Goal: Find specific fact

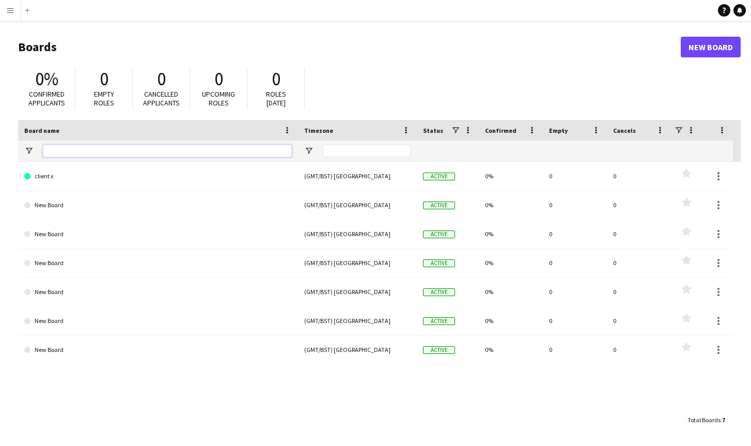
drag, startPoint x: 73, startPoint y: 153, endPoint x: 68, endPoint y: 128, distance: 25.8
click at [73, 153] on input "Board name Filter Input" at bounding box center [167, 151] width 249 height 12
click at [15, 11] on button "Menu" at bounding box center [10, 10] width 21 height 21
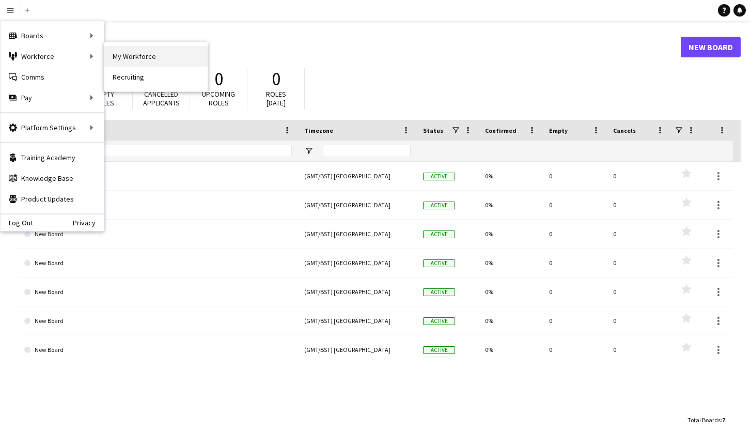
click at [138, 58] on link "My Workforce" at bounding box center [155, 56] width 103 height 21
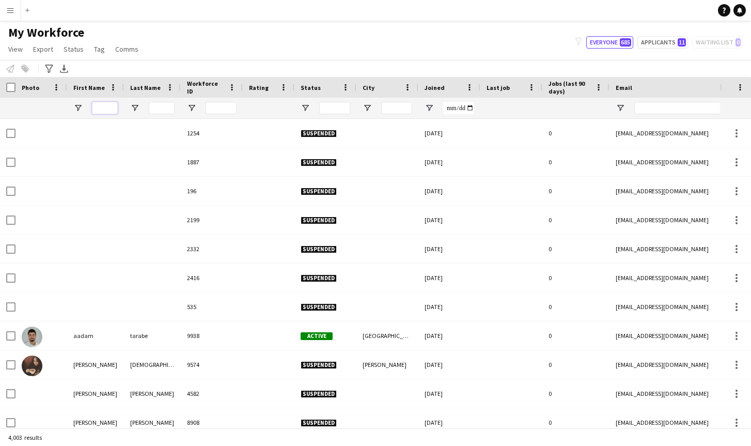
click at [102, 106] on input "First Name Filter Input" at bounding box center [105, 108] width 26 height 12
click at [156, 107] on input "Last Name Filter Input" at bounding box center [162, 108] width 26 height 12
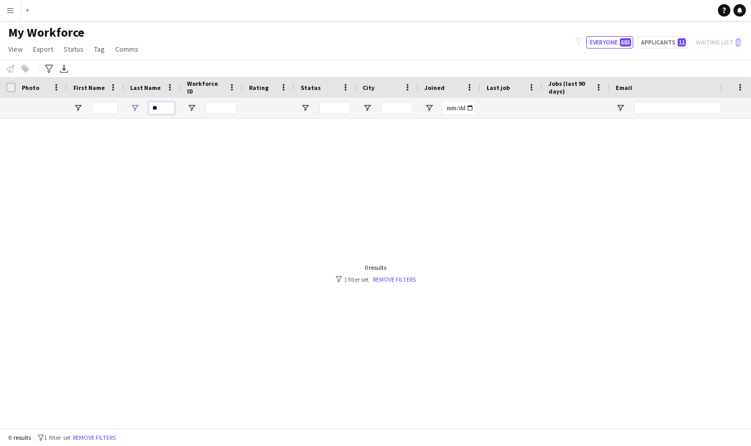
type input "*"
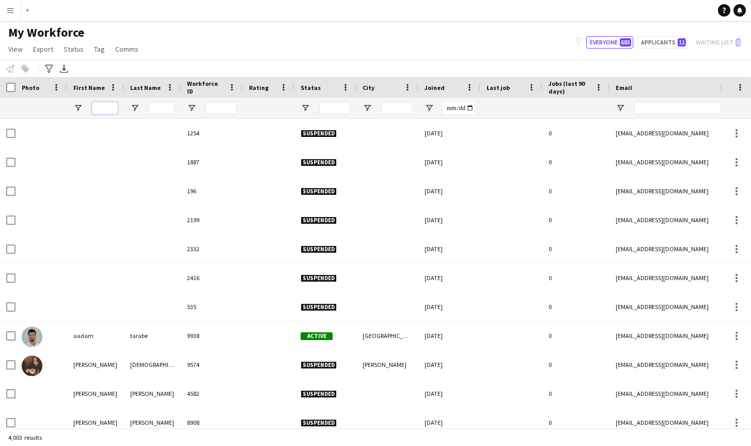
click at [110, 110] on input "First Name Filter Input" at bounding box center [105, 108] width 26 height 12
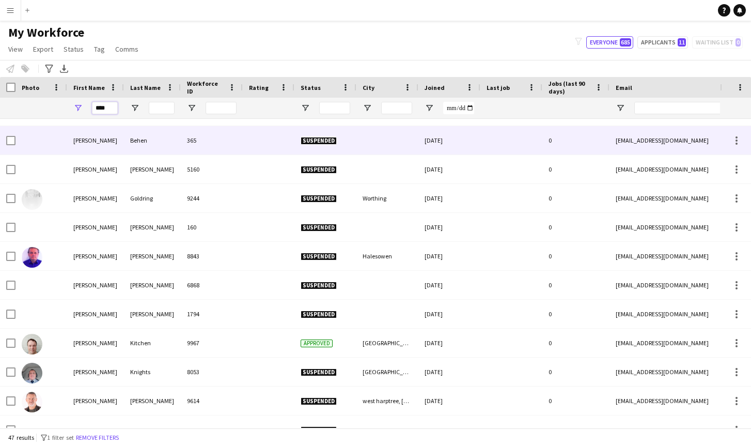
scroll to position [22, 0]
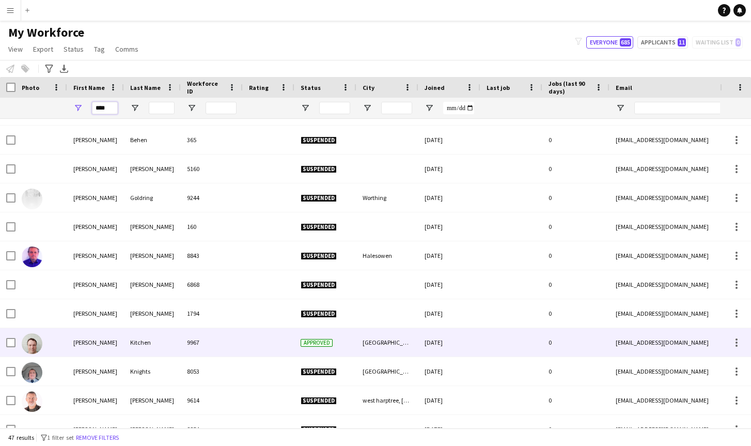
type input "****"
click at [92, 348] on div "[PERSON_NAME]" at bounding box center [95, 342] width 57 height 28
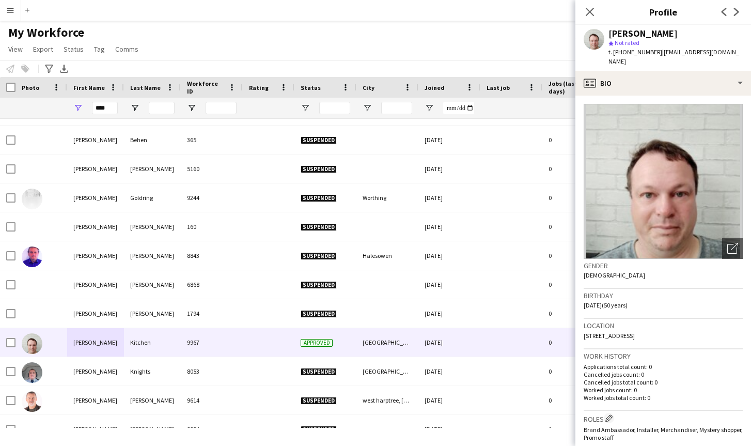
drag, startPoint x: 584, startPoint y: 325, endPoint x: 693, endPoint y: 326, distance: 108.5
click at [693, 326] on div "Location [STREET_ADDRESS]" at bounding box center [663, 334] width 159 height 30
copy span "[STREET_ADDRESS]"
click at [13, 10] on app-icon "Menu" at bounding box center [10, 10] width 8 height 8
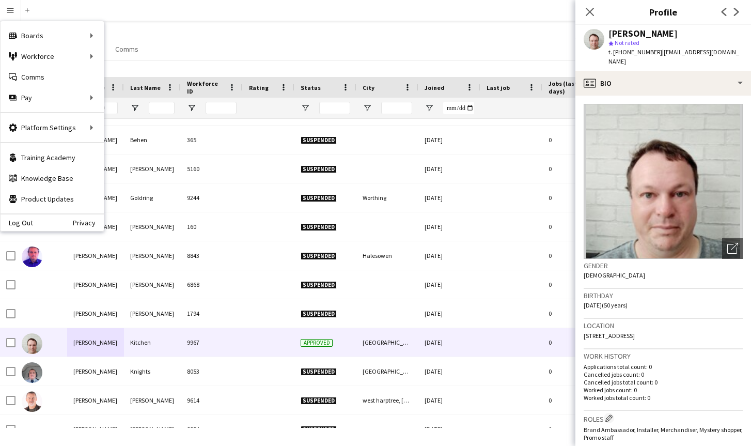
click at [190, 37] on div "My Workforce View Views Default view New view Update view Delete view Edit name…" at bounding box center [375, 42] width 751 height 35
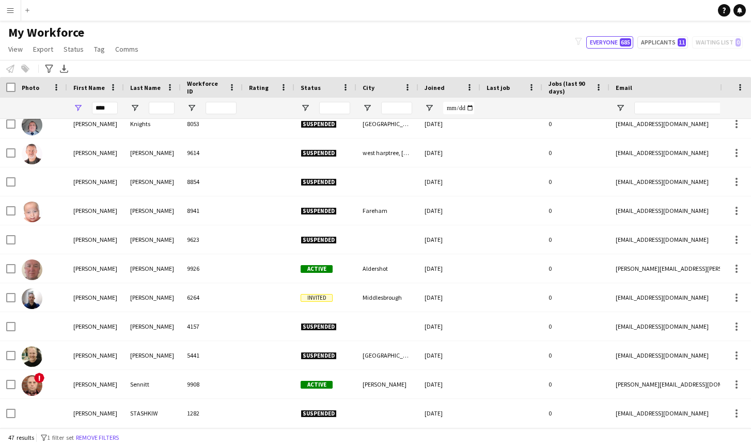
scroll to position [280, 0]
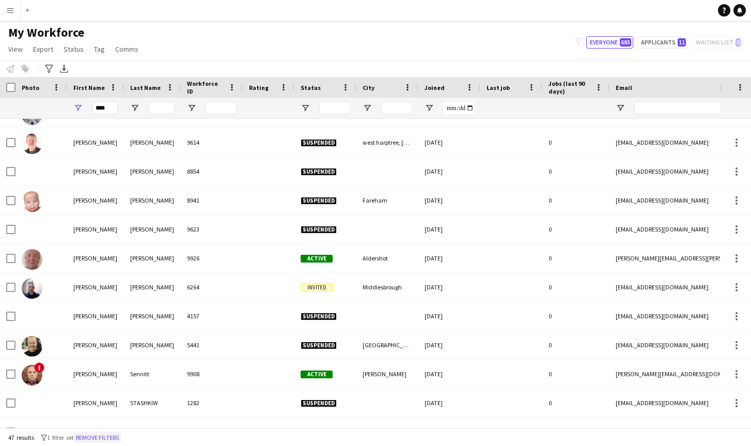
click at [117, 434] on button "Remove filters" at bounding box center [97, 437] width 47 height 11
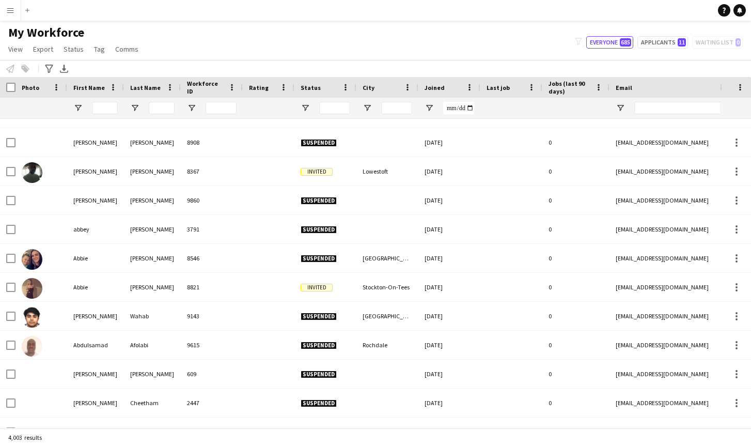
click at [16, 14] on button "Menu" at bounding box center [10, 10] width 21 height 21
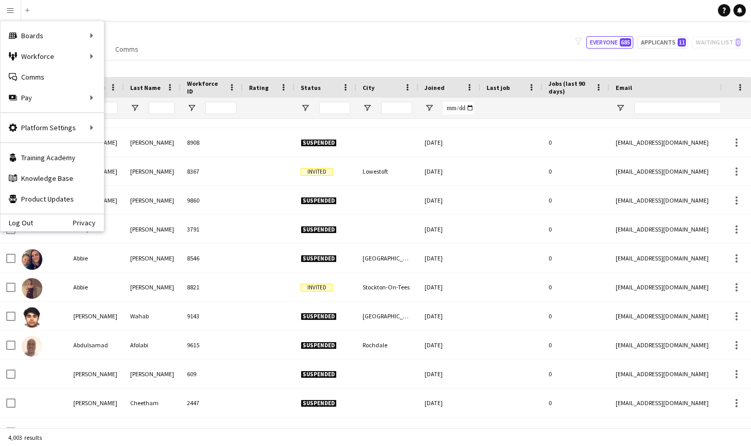
click at [33, 223] on div "Log Out Privacy" at bounding box center [52, 222] width 103 height 18
